Goal: Transaction & Acquisition: Purchase product/service

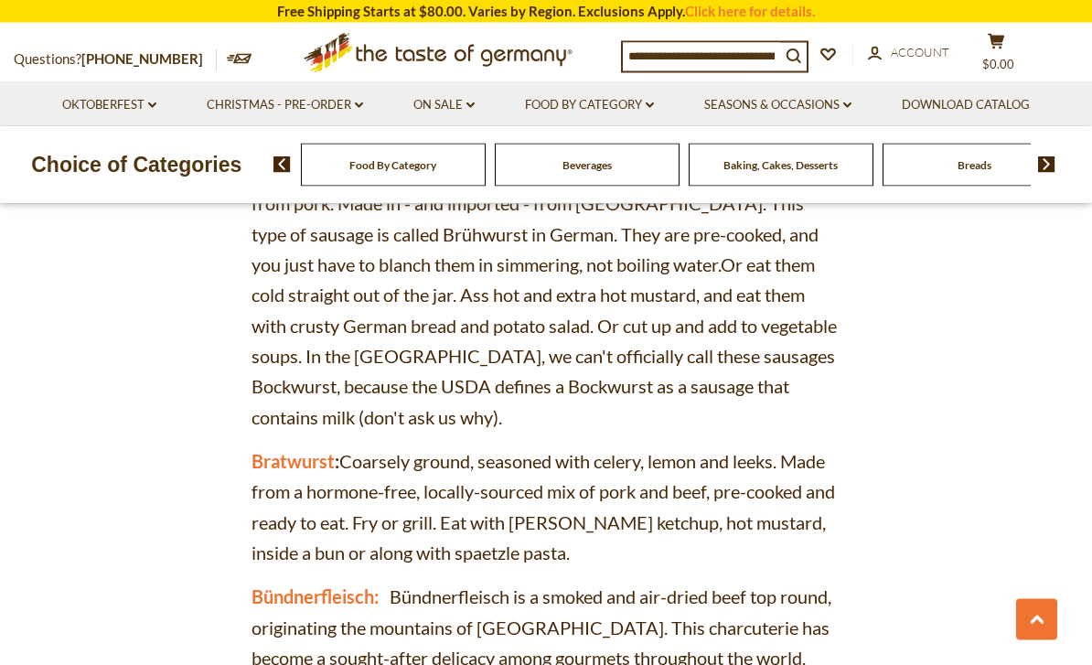
scroll to position [2228, 0]
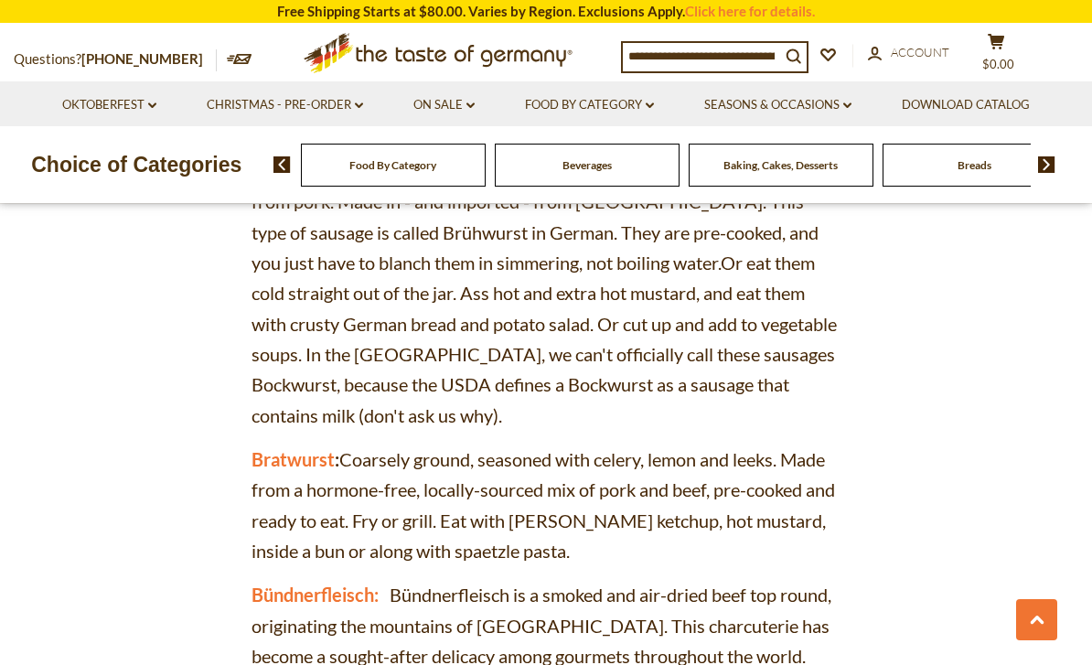
click at [316, 448] on span "Bratwurst : Coarsely ground, seasoned with celery, lemon and leeks. Made from a…" at bounding box center [544, 504] width 584 height 113
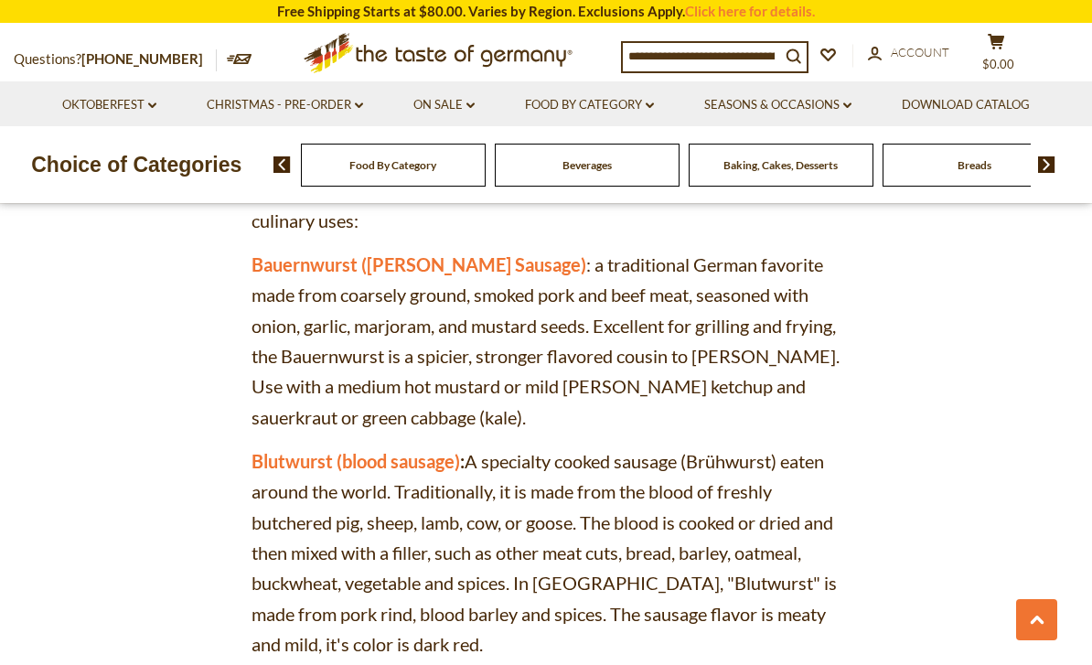
scroll to position [1700, 0]
click at [704, 59] on input at bounding box center [701, 56] width 157 height 26
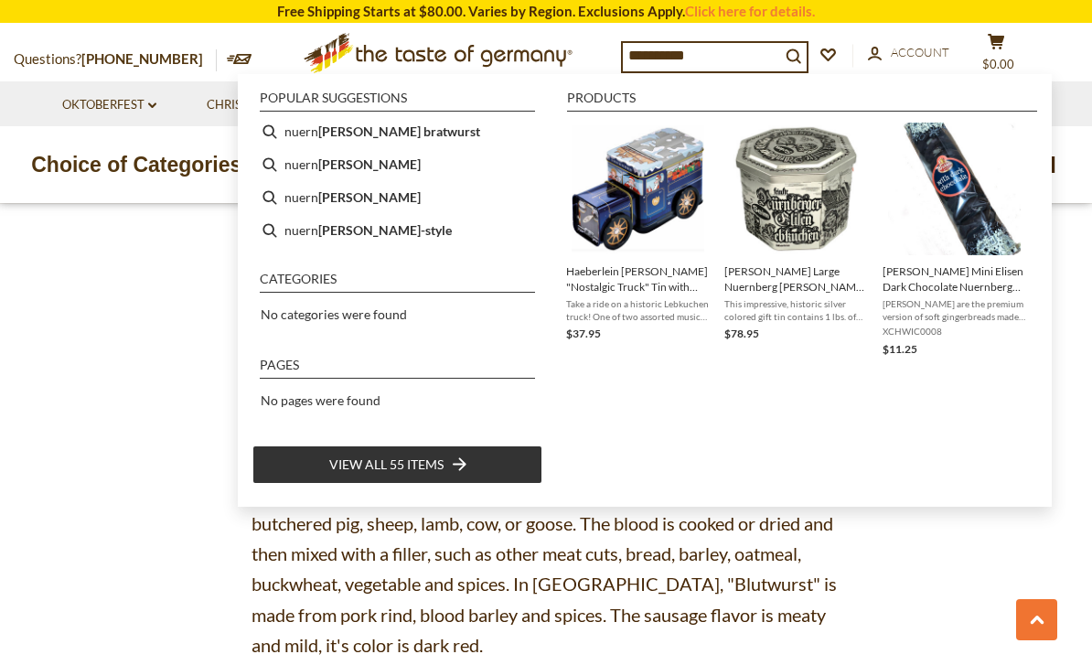
type input "**********"
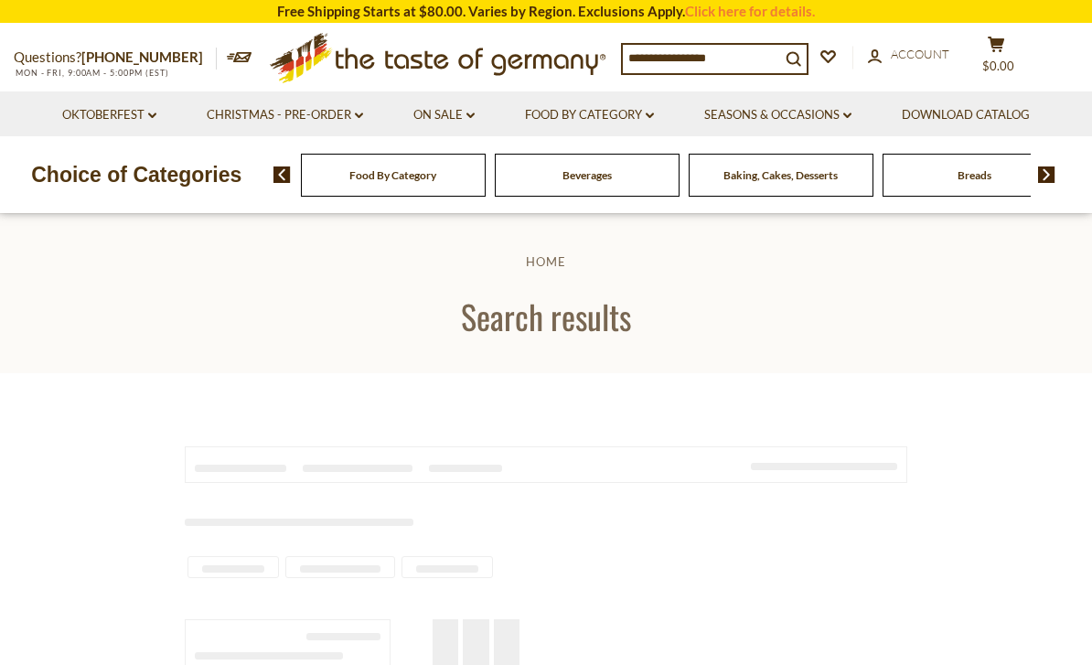
type input "**********"
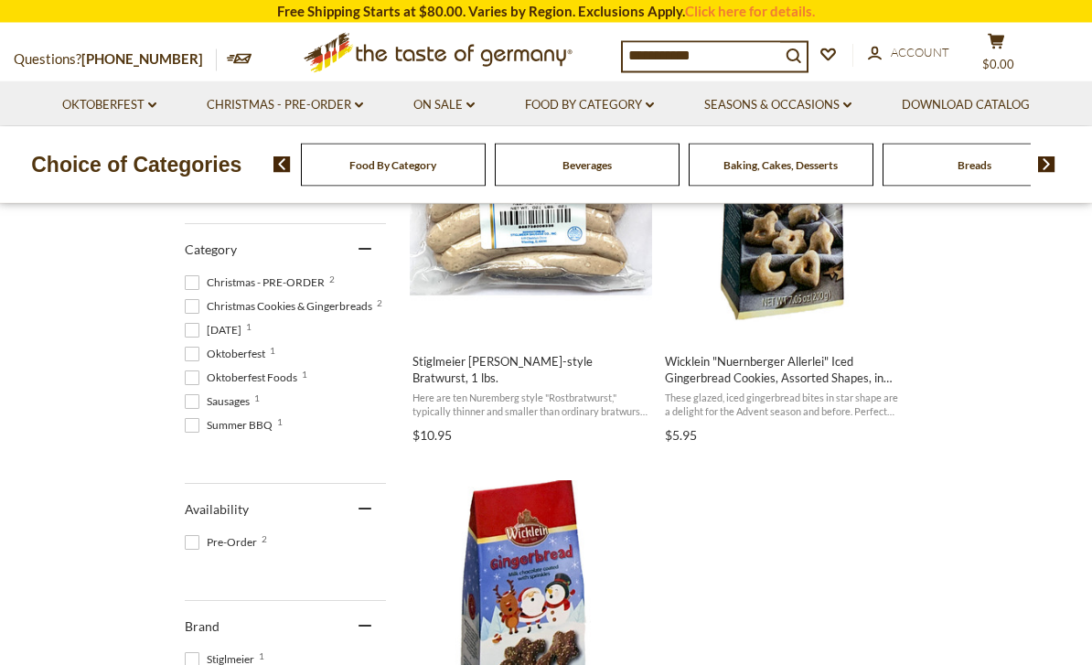
scroll to position [494, 0]
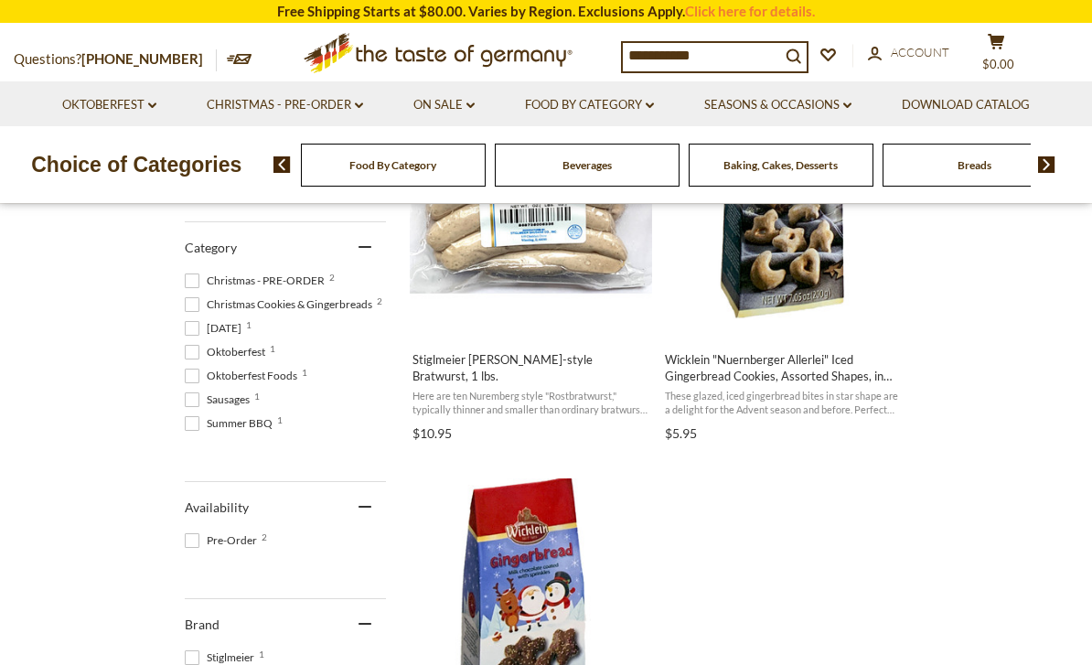
click at [540, 226] on img "Stiglmeier Nuernberger-style Bratwurst, 1 lbs." at bounding box center [531, 201] width 242 height 242
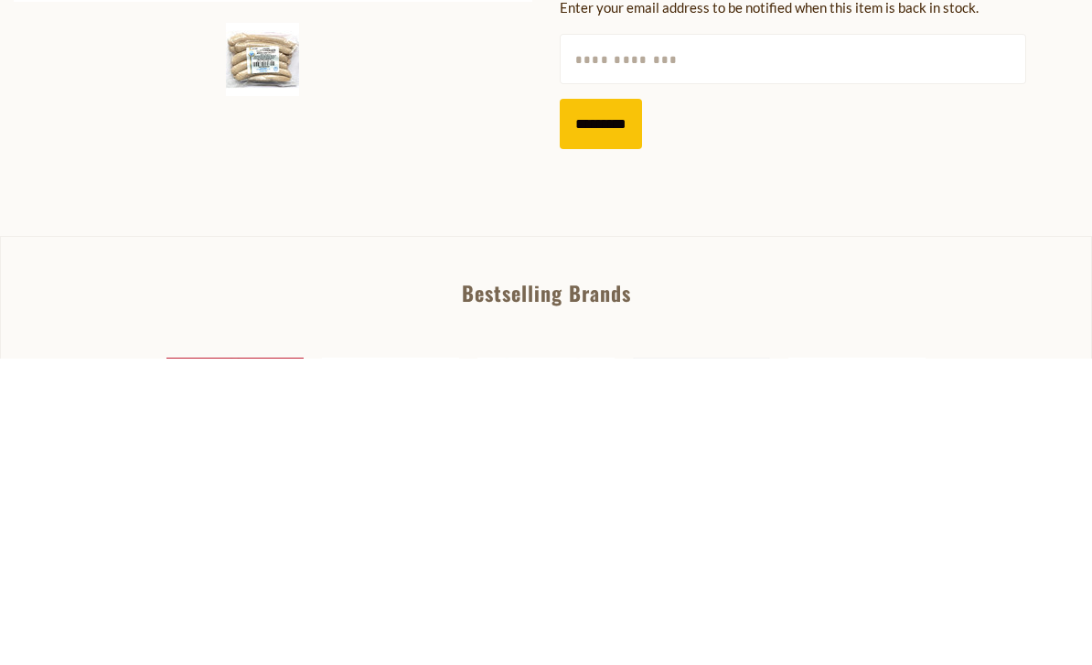
click at [1, 64] on div "Home Oktoberfest Oktoberfest Foods Stiglmeier [PERSON_NAME]-style Bratwurst, 1 …" at bounding box center [546, 99] width 1092 height 740
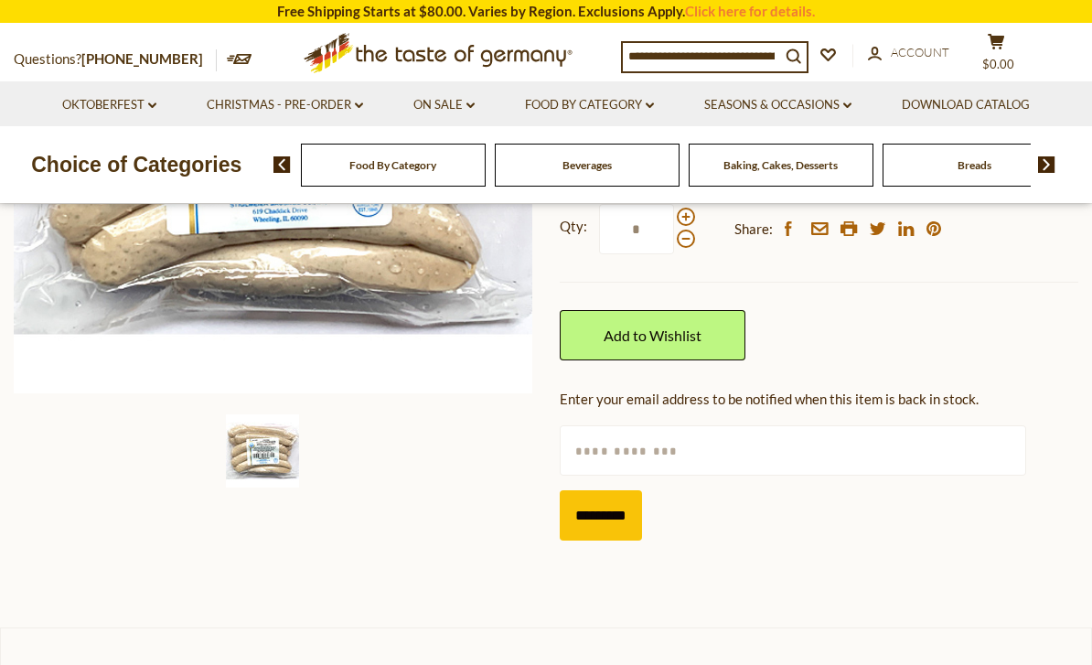
click at [1, 45] on div "Questions? 800-881-6419 MON - FRI, 9:00AM - 5:00PM (EST) .st0{fill:#EDD300;} .s…" at bounding box center [546, 53] width 1092 height 57
click at [645, 334] on link "Add to Wishlist" at bounding box center [653, 335] width 186 height 50
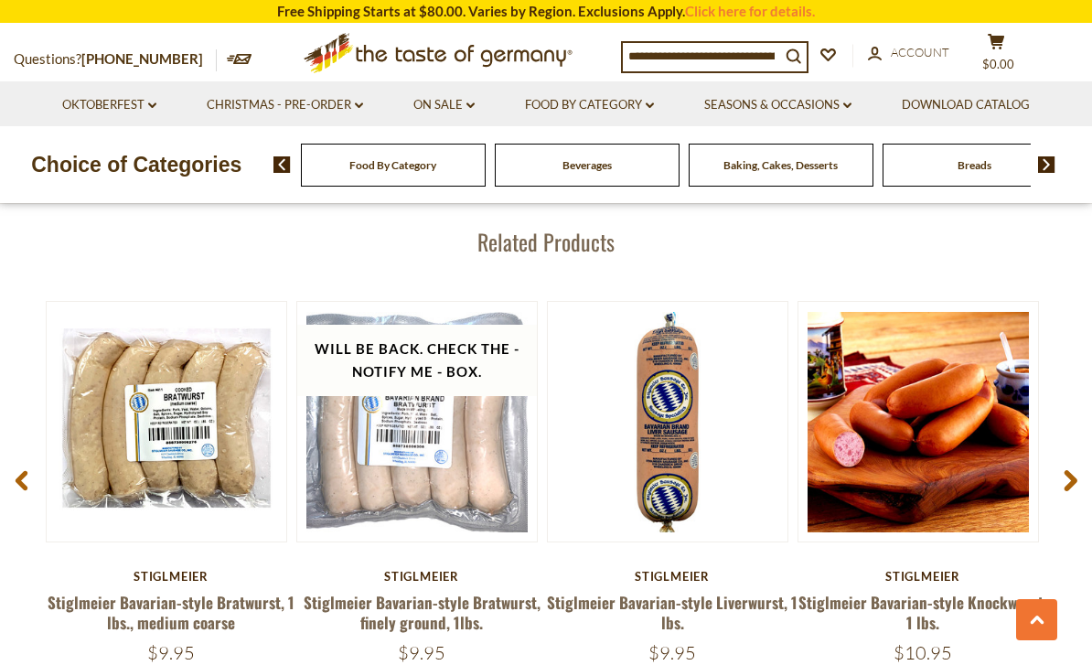
scroll to position [2381, 0]
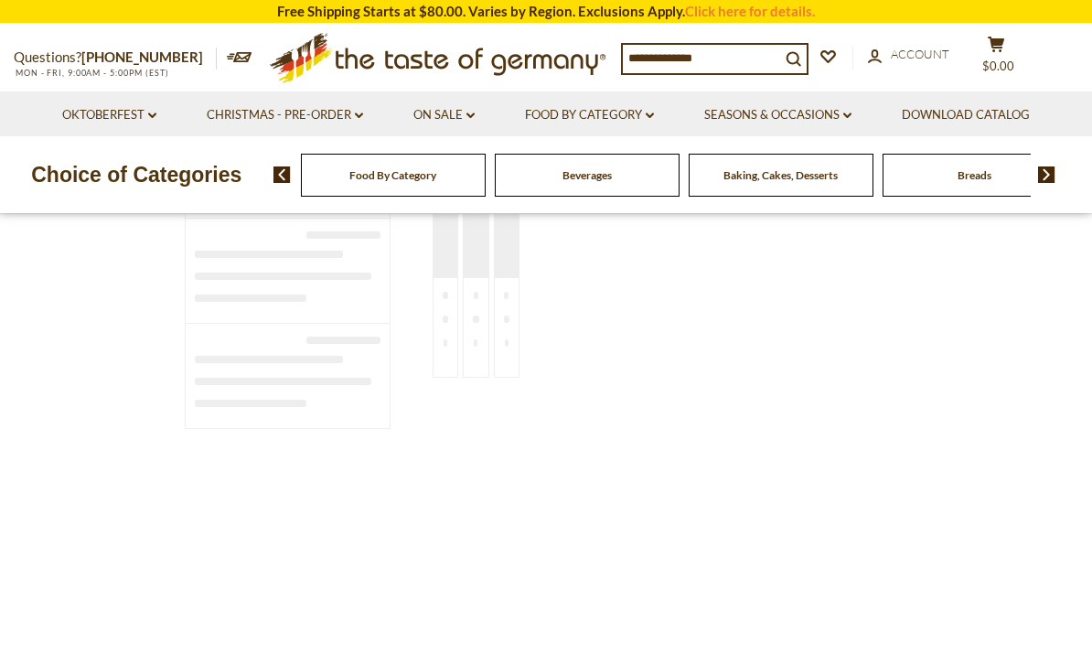
type input "**********"
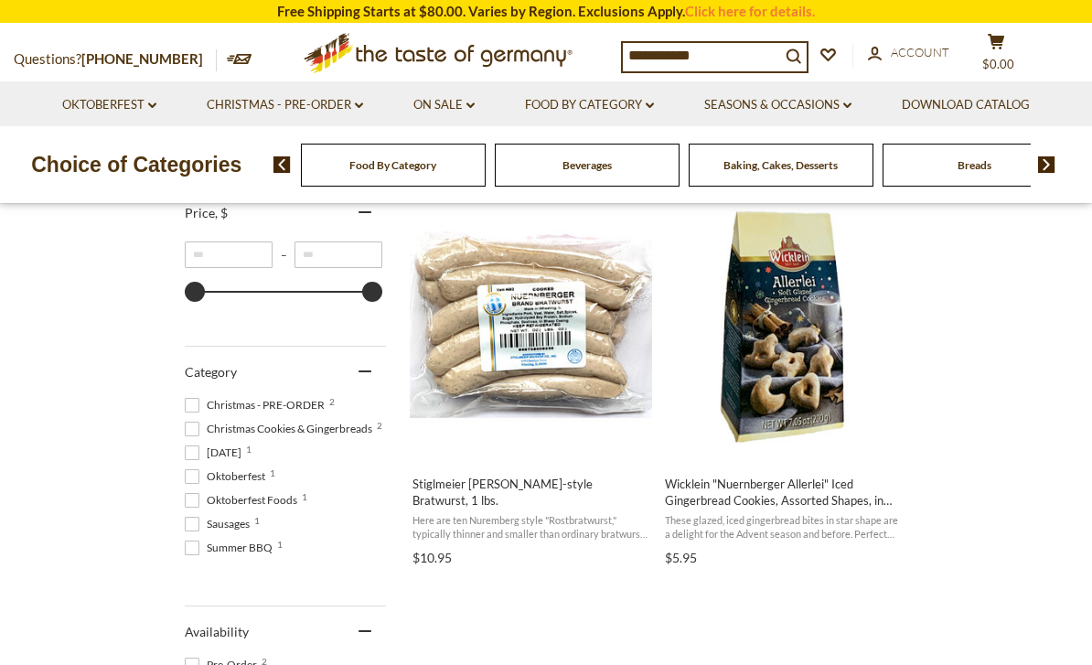
scroll to position [371, 0]
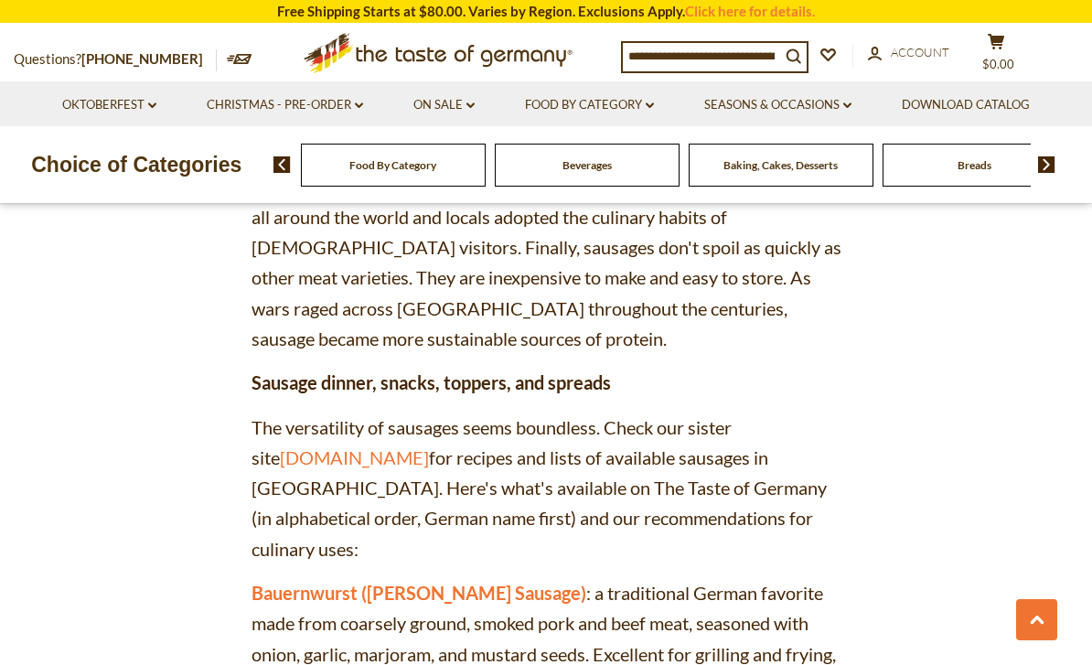
scroll to position [1373, 0]
click at [326, 446] on link "[DOMAIN_NAME]" at bounding box center [354, 457] width 149 height 22
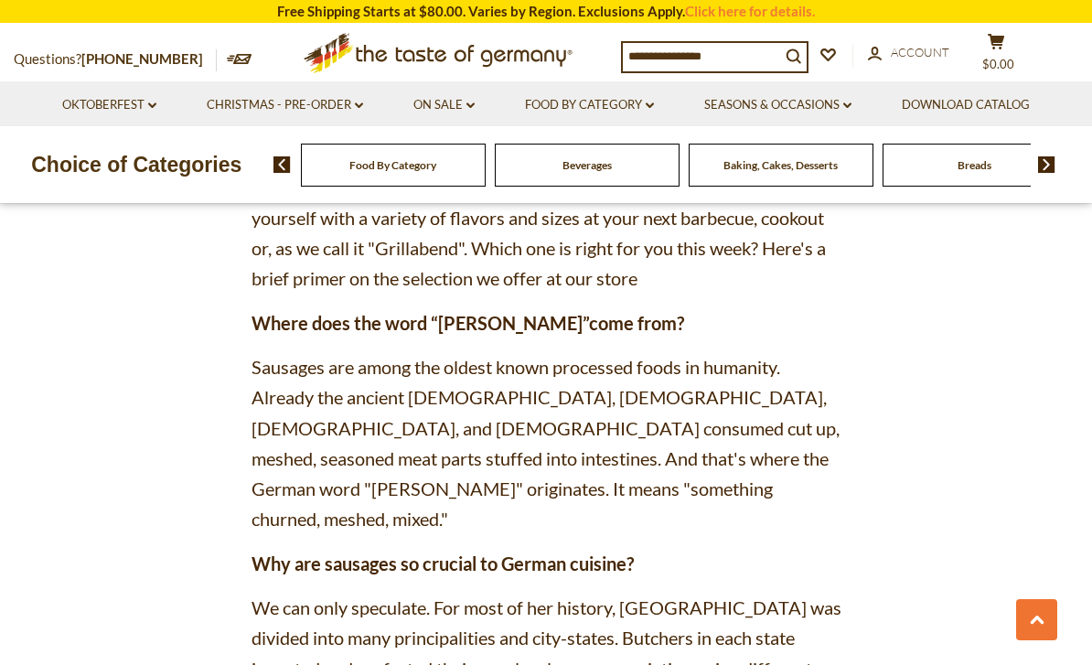
scroll to position [795, 0]
